Goal: Information Seeking & Learning: Learn about a topic

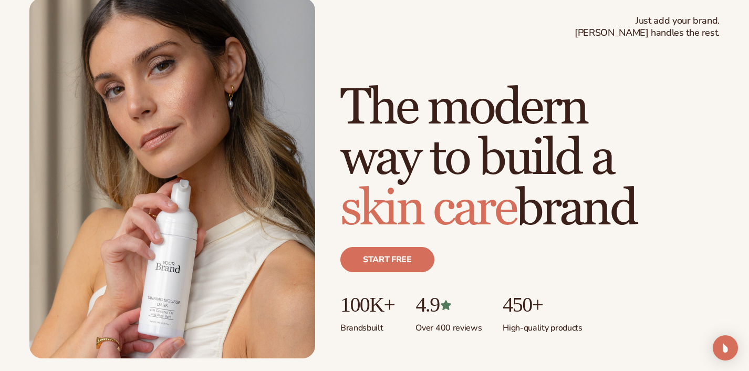
scroll to position [65, 0]
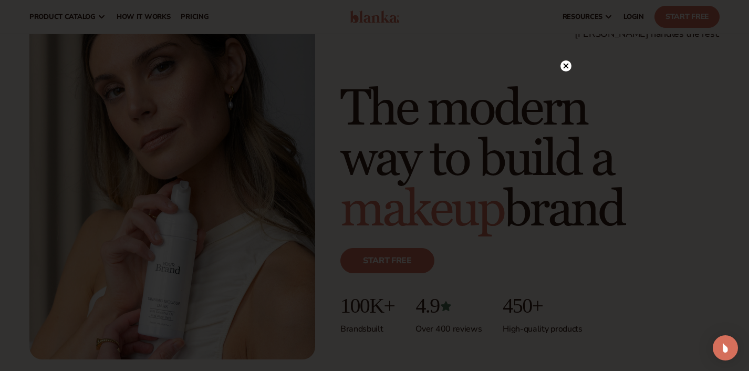
click at [566, 67] on circle at bounding box center [565, 65] width 11 height 11
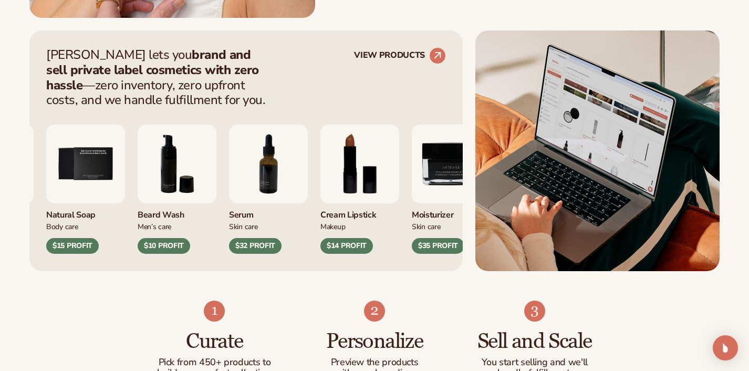
scroll to position [406, 0]
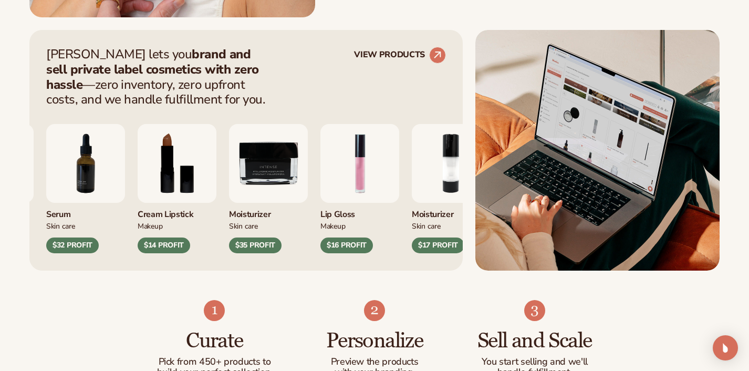
click at [216, 173] on img "8 / 9" at bounding box center [177, 163] width 79 height 79
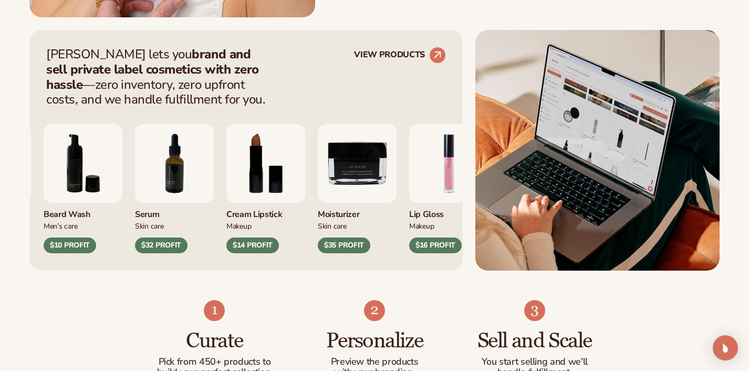
click at [242, 213] on div "Cream Lipstick" at bounding box center [265, 211] width 79 height 17
click at [263, 145] on img "8 / 9" at bounding box center [265, 163] width 79 height 79
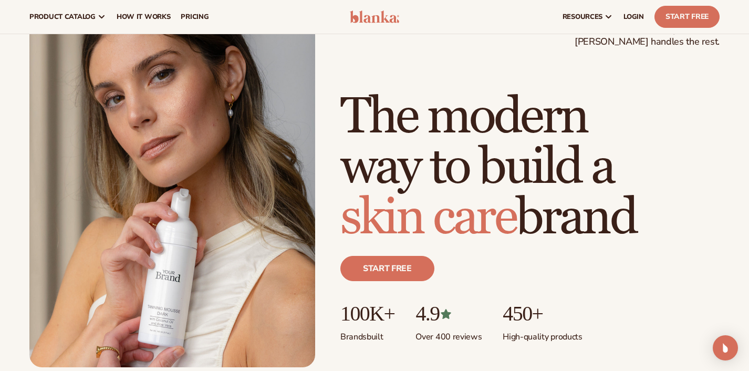
scroll to position [0, 0]
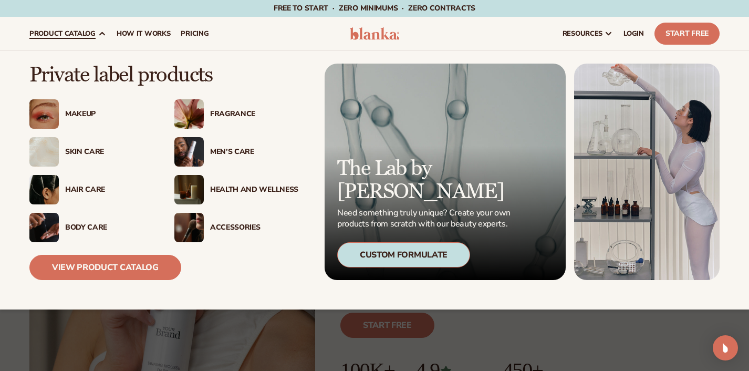
click at [81, 113] on div "Makeup" at bounding box center [109, 114] width 88 height 9
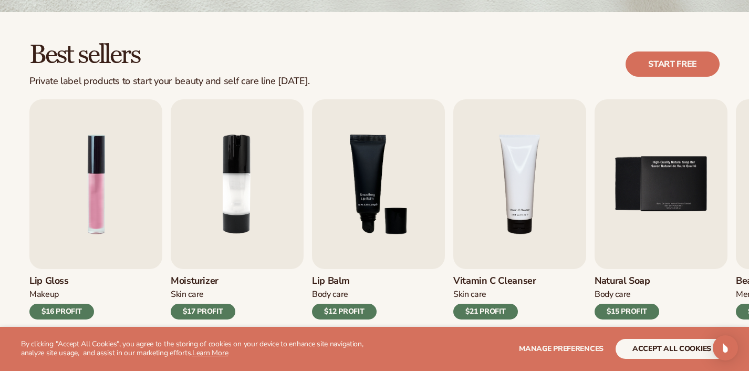
scroll to position [273, 0]
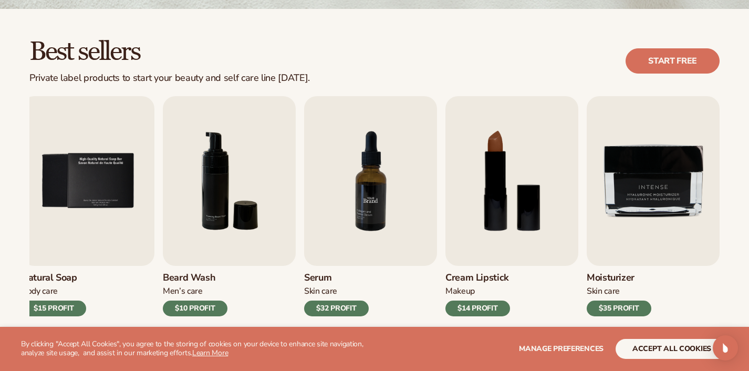
click at [380, 242] on img "7 / 9" at bounding box center [370, 181] width 133 height 170
click at [317, 277] on h3 "Serum" at bounding box center [336, 278] width 65 height 12
click at [357, 198] on img "7 / 9" at bounding box center [370, 181] width 133 height 170
click at [357, 199] on img "7 / 9" at bounding box center [370, 181] width 133 height 170
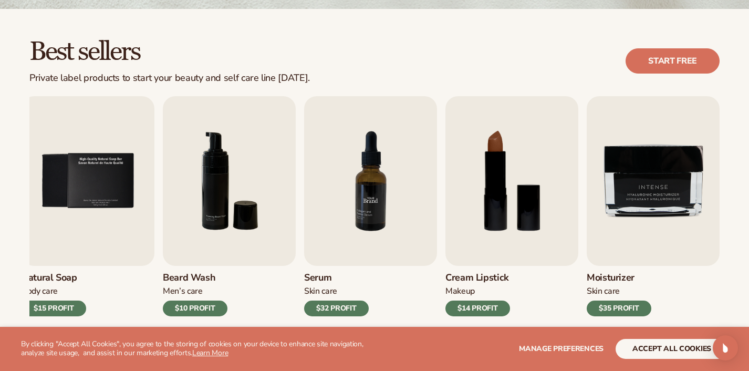
click at [411, 209] on img "7 / 9" at bounding box center [370, 181] width 133 height 170
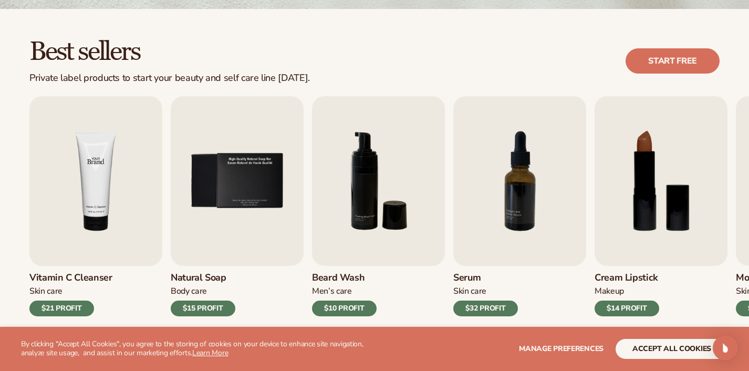
click at [85, 255] on img "4 / 9" at bounding box center [95, 181] width 133 height 170
click at [60, 311] on div "$21 PROFIT" at bounding box center [61, 308] width 65 height 16
click at [50, 280] on h3 "Vitamin C Cleanser" at bounding box center [70, 278] width 83 height 12
click at [97, 286] on div "Skin Care" at bounding box center [70, 291] width 83 height 11
click at [79, 297] on div "Vitamin C Cleanser [MEDICAL_DATA] $21 PROFIT" at bounding box center [95, 291] width 133 height 50
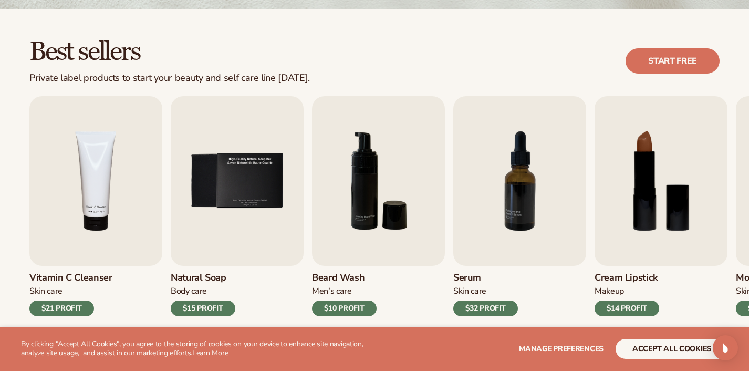
click at [58, 313] on div "$21 PROFIT" at bounding box center [61, 308] width 65 height 16
click at [38, 272] on h3 "Vitamin C Cleanser" at bounding box center [70, 278] width 83 height 12
click at [689, 341] on button "accept all cookies" at bounding box center [671, 349] width 112 height 20
